Goal: Find specific page/section: Find specific page/section

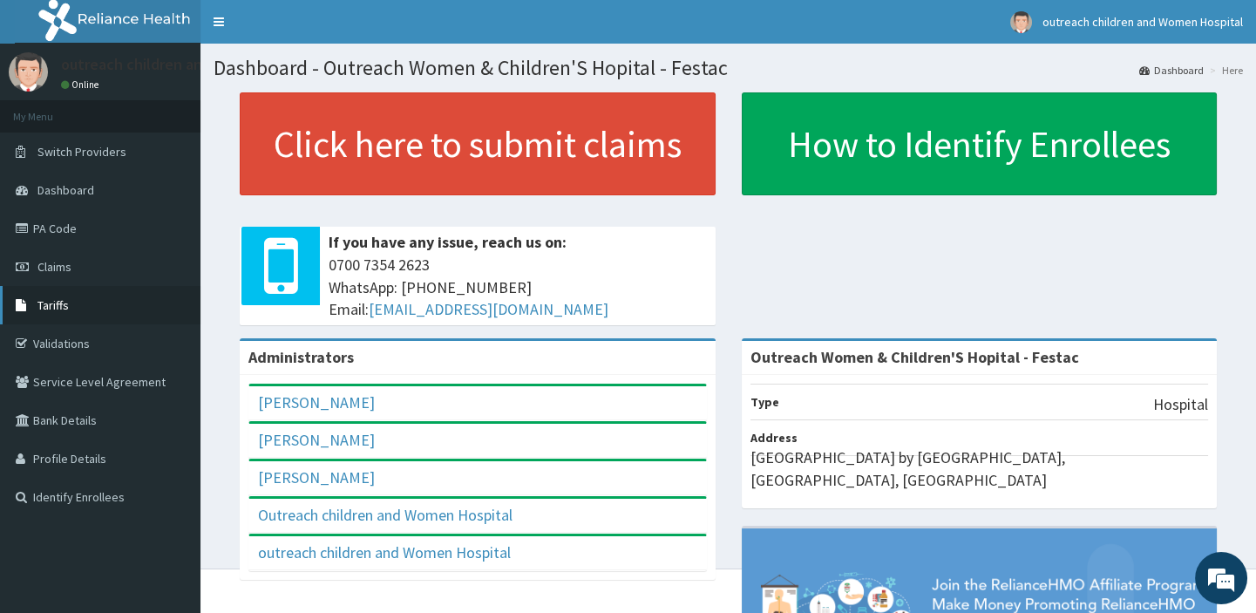
click at [84, 304] on link "Tariffs" at bounding box center [100, 305] width 201 height 38
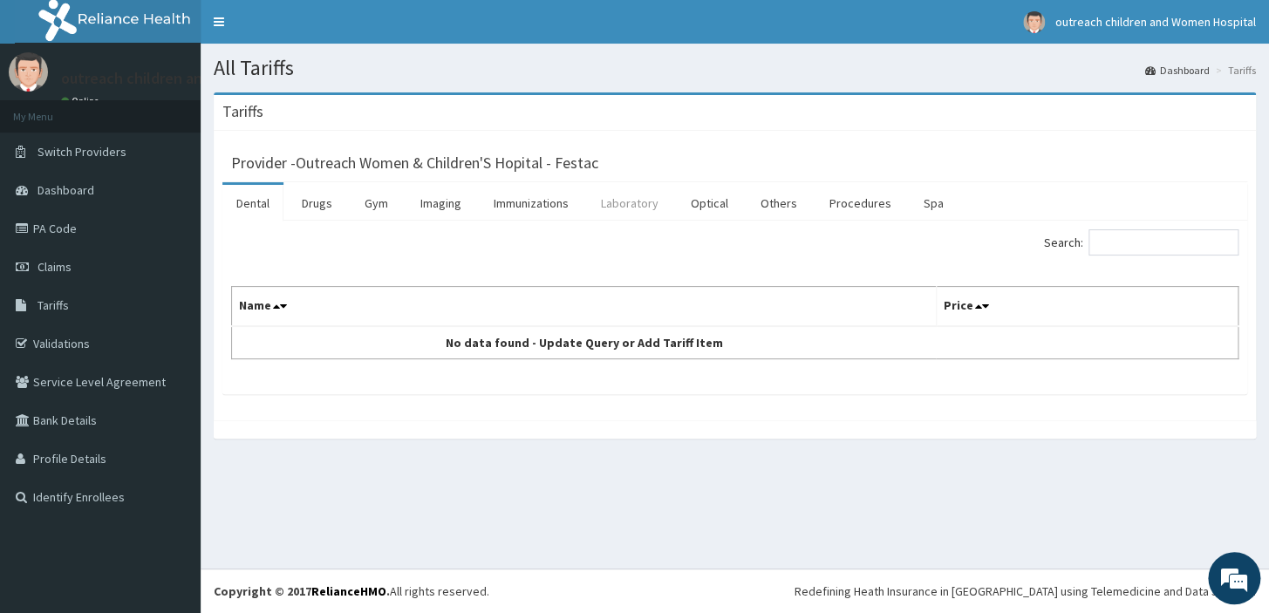
click at [659, 203] on link "Laboratory" at bounding box center [629, 203] width 85 height 37
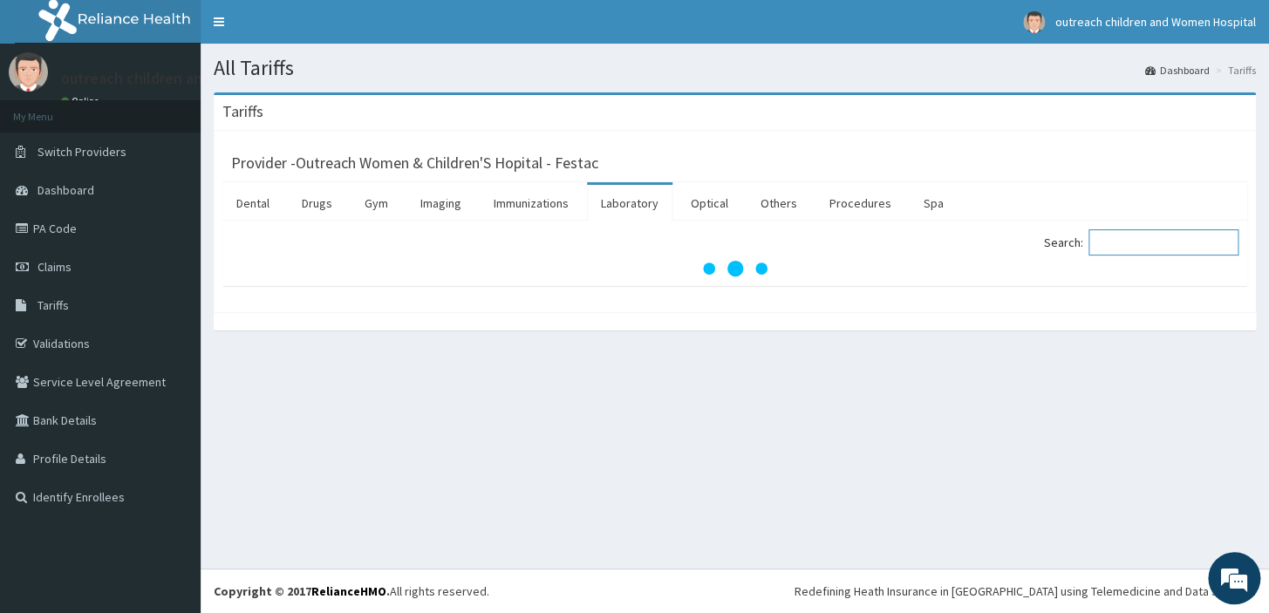
click at [1107, 244] on input "Search:" at bounding box center [1163, 242] width 150 height 26
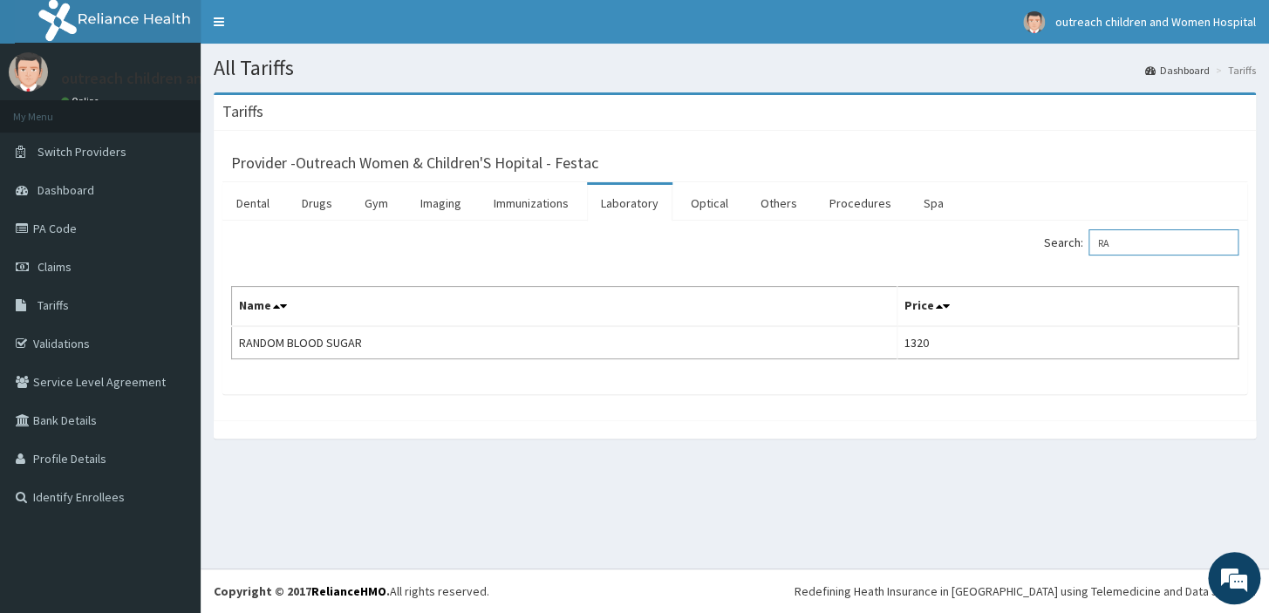
type input "R"
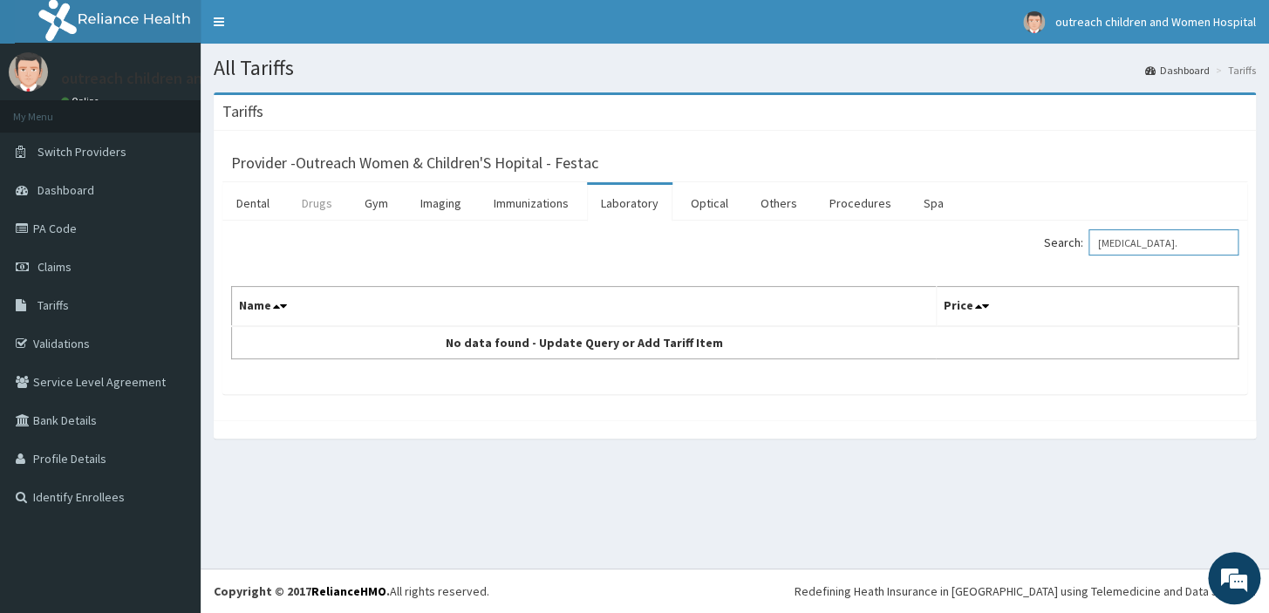
type input "[MEDICAL_DATA]."
click at [328, 203] on link "Drugs" at bounding box center [317, 203] width 58 height 37
